Goal: Check status: Check status

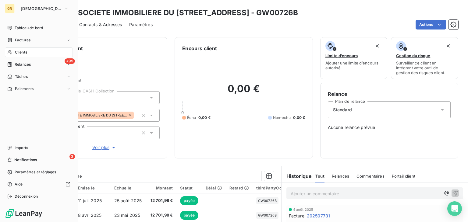
click at [23, 53] on span "Clients" at bounding box center [21, 52] width 12 height 5
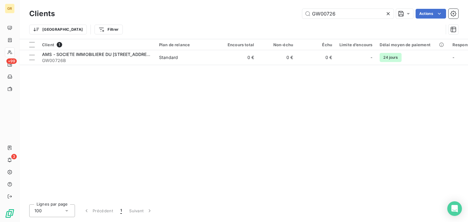
click at [386, 12] on icon at bounding box center [387, 13] width 3 height 3
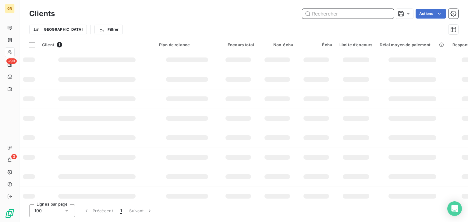
click at [354, 11] on input "text" at bounding box center [347, 14] width 91 height 10
paste input "GW03084"
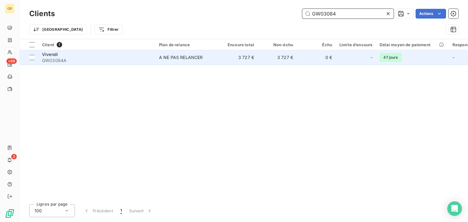
type input "GW03084"
click at [136, 61] on span "GW03084A" at bounding box center [97, 61] width 110 height 6
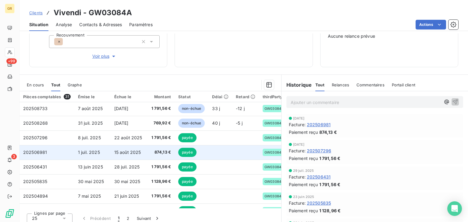
scroll to position [30, 0]
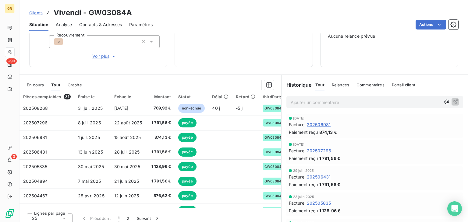
click at [55, 84] on span "Tout" at bounding box center [55, 85] width 9 height 5
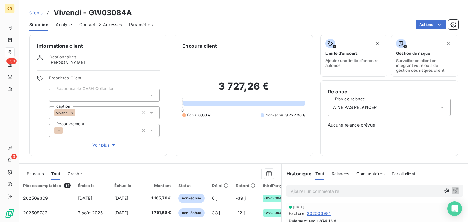
scroll to position [0, 0]
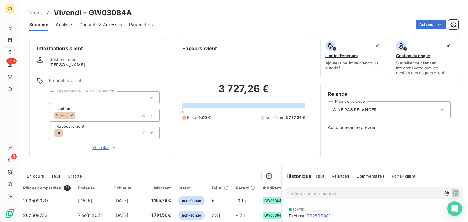
click at [79, 175] on span "Graphe" at bounding box center [75, 176] width 14 height 5
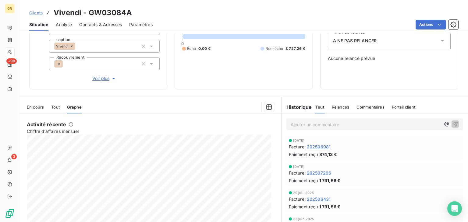
scroll to position [96, 0]
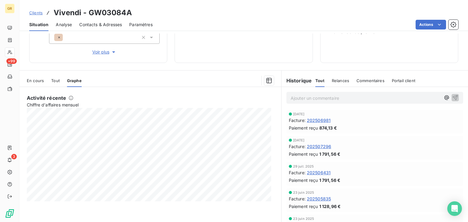
click at [60, 82] on div "En cours Tout Graphe" at bounding box center [150, 80] width 262 height 13
click at [55, 79] on span "Tout" at bounding box center [55, 80] width 9 height 5
